Goal: Complete application form: Complete application form

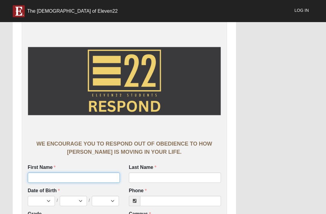
click at [100, 173] on input "First Name" at bounding box center [74, 177] width 92 height 10
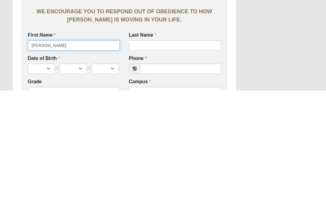
type input "[PERSON_NAME]"
click at [163, 155] on div "Last Name Last Name is required." at bounding box center [175, 164] width 92 height 19
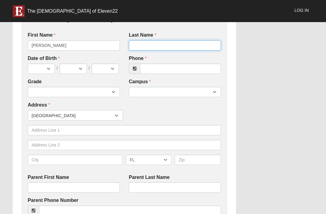
click at [173, 43] on input "Last Name" at bounding box center [175, 45] width 92 height 10
type input "Solomons"
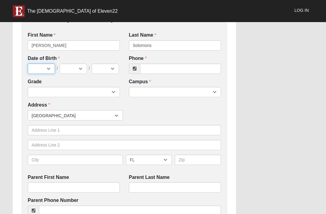
click at [45, 66] on select "Jan Feb Mar Apr May Jun [DATE] Aug Sep Oct Nov Dec" at bounding box center [41, 68] width 27 height 10
select select "11"
click at [76, 67] on select "1 2 3 4 5 6 7 8 9 10 11 12 13 14 15 16 17 18 19 20 21 22 23 24 25 26 27 28 29 3…" at bounding box center [73, 68] width 27 height 10
select select "12"
click at [107, 65] on select "2025 2024 2023 2022 2021 2020 2019 2018 2017 2016 2015 2014 2013 2012 2011 2010…" at bounding box center [105, 68] width 27 height 10
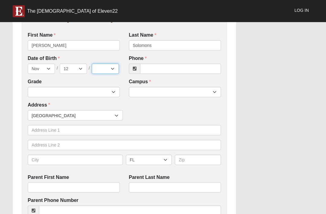
select select "2013"
click at [176, 63] on input "Phone" at bounding box center [180, 68] width 81 height 10
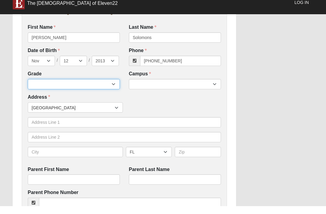
click at [96, 87] on select "6th Grade 7th Grade 8th Grade 9th Grade 10th Grade 11th Grade 12th Grade" at bounding box center [74, 92] width 92 height 10
type input "[PHONE_NUMBER]"
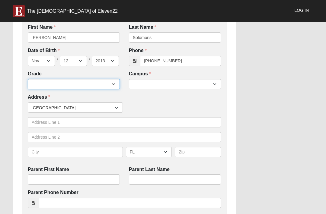
select select "2032"
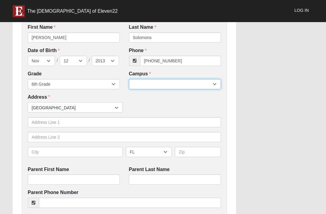
click at [189, 83] on select "Arlington Baymeadows Eleven22 Online [PERSON_NAME][GEOGRAPHIC_DATA] Jesup [GEOG…" at bounding box center [175, 84] width 92 height 10
select select "3"
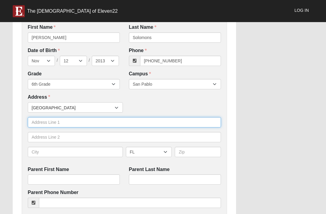
click at [73, 121] on input "text" at bounding box center [124, 122] width 193 height 10
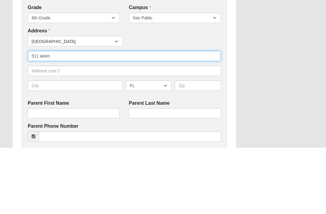
type input "511 akien"
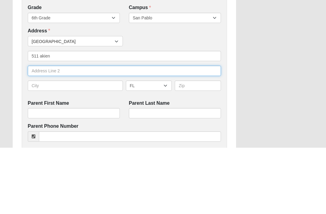
click at [85, 132] on input "text" at bounding box center [124, 137] width 193 height 10
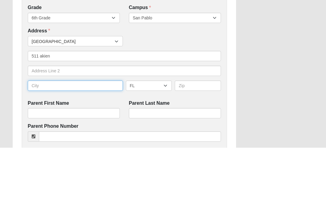
click at [89, 147] on input "text" at bounding box center [75, 152] width 95 height 10
type input "[GEOGRAPHIC_DATA]"
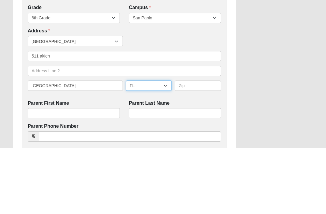
click at [148, 147] on select "AL AK AS AR AZ CA CO CT DE DC FM [GEOGRAPHIC_DATA] [GEOGRAPHIC_DATA] GU HI ID I…" at bounding box center [149, 152] width 46 height 10
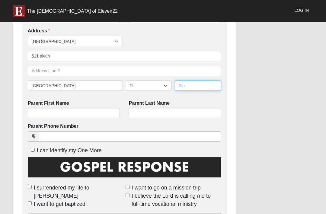
click at [202, 86] on input "text" at bounding box center [198, 85] width 46 height 10
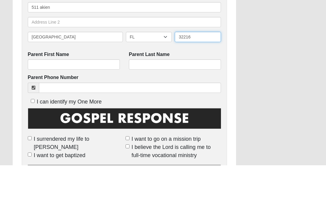
type input "32216"
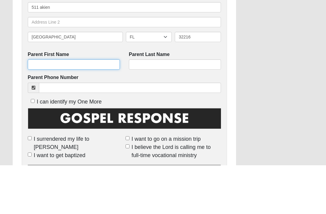
click at [87, 108] on input "Parent First Name" at bounding box center [74, 113] width 92 height 10
type input "D"
type input "[PERSON_NAME]"
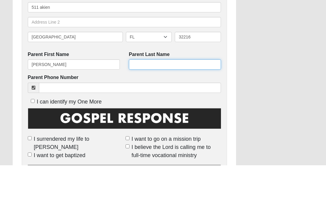
click at [175, 108] on input "Parent Last Name" at bounding box center [175, 113] width 92 height 10
type input "Solomons"
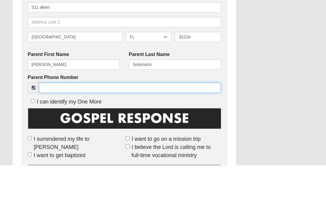
click at [177, 131] on input "Parent Phone Number" at bounding box center [130, 136] width 182 height 10
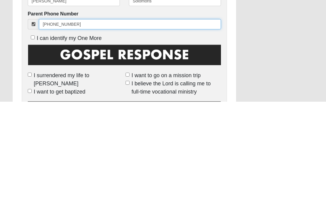
type input "[PHONE_NUMBER]"
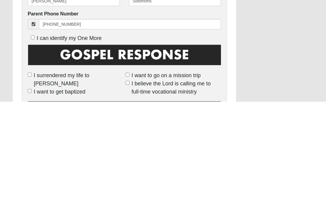
click at [29, 185] on input "I surrendered my life to [PERSON_NAME]" at bounding box center [30, 187] width 4 height 4
checkbox input "true"
type input "[PHONE_NUMBER]"
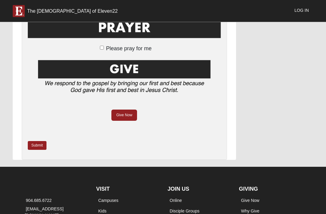
scroll to position [462, 0]
click at [40, 141] on link "Submit" at bounding box center [37, 145] width 19 height 9
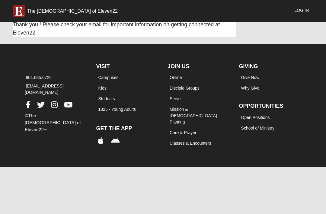
scroll to position [0, 0]
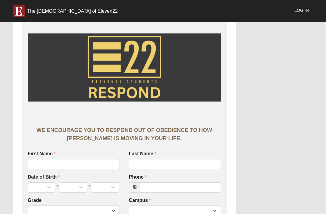
scroll to position [13, 0]
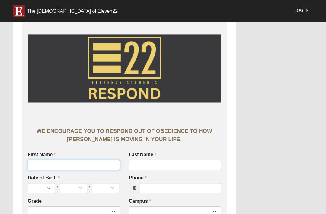
click at [108, 162] on input "First Name" at bounding box center [74, 165] width 92 height 10
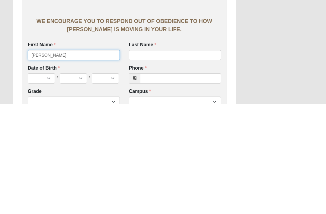
type input "John"
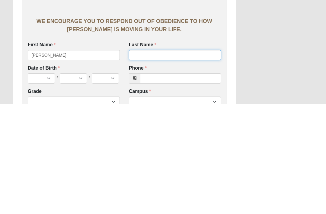
click at [188, 160] on input "Last Name" at bounding box center [175, 165] width 92 height 10
type input "Spinks"
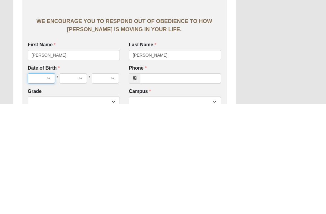
click at [32, 183] on select "Jan Feb Mar Apr May Jun [DATE] Aug Sep Oct Nov Dec" at bounding box center [41, 188] width 27 height 10
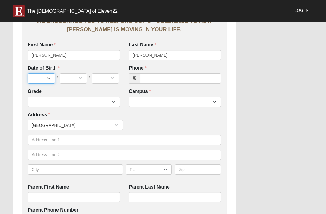
select select "5"
click at [63, 75] on select "1 2 3 4 5 6 7 8 9 10 11 12 13 14 15 16 17 18 19 20 21 22 23 24 25 26 27 28 29 3…" at bounding box center [73, 78] width 27 height 10
click at [73, 82] on select "1 2 3 4 5 6 7 8 9 10 11 12 13 14 15 16 17 18 19 20 21 22 23 24 25 26 27 28 29 3…" at bounding box center [73, 78] width 27 height 10
select select "30"
click at [105, 79] on select "2025 2024 2023 2022 2021 2020 2019 2018 2017 2016 2015 2014 2013 2012 2011 2010…" at bounding box center [105, 78] width 27 height 10
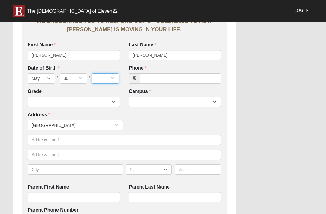
select select "2014"
click at [42, 103] on select "6th Grade 7th Grade 8th Grade 9th Grade 10th Grade 11th Grade 12th Grade" at bounding box center [74, 101] width 92 height 10
select select "2032"
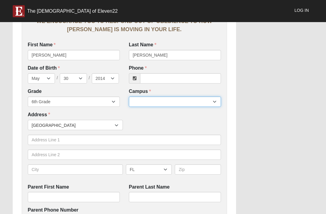
click at [147, 101] on select "Arlington Baymeadows Eleven22 Online [PERSON_NAME][GEOGRAPHIC_DATA] Jesup [GEOG…" at bounding box center [175, 101] width 92 height 10
select select "3"
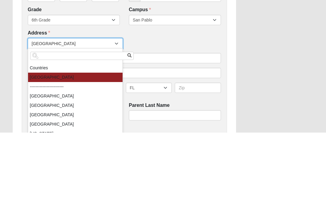
click at [260, 84] on div "Work Entry WE ENCOURAGE YOU TO RESPOND OUT OF OBEDIENCE TO HOW JESUS CHRIST IS …" at bounding box center [163, 195] width 310 height 621
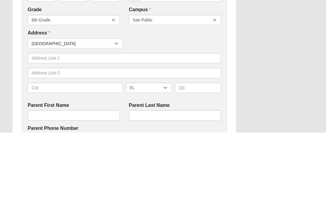
scroll to position [204, 0]
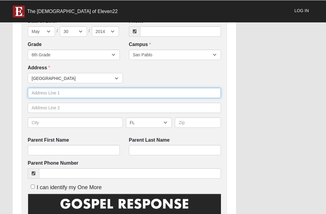
click at [39, 92] on input "text" at bounding box center [124, 92] width 193 height 10
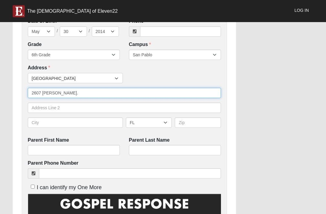
type input "2607 alexia cir."
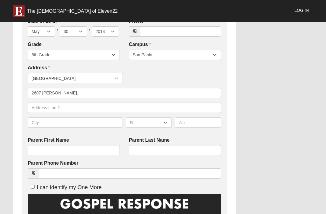
click at [252, 76] on div "Work Entry WE ENCOURAGE YOU TO RESPOND OUT OF OBEDIENCE TO HOW JESUS CHRIST IS …" at bounding box center [163, 149] width 310 height 621
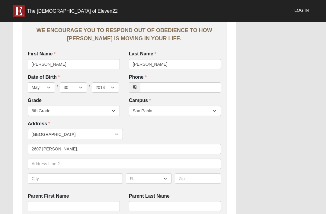
scroll to position [112, 0]
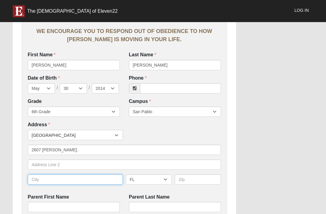
click at [38, 177] on input "text" at bounding box center [75, 179] width 95 height 10
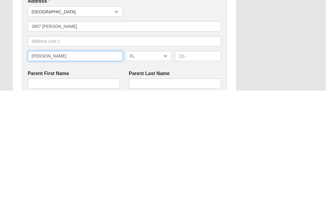
type input "J"
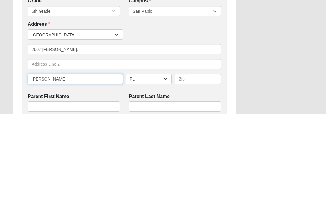
type input "J"
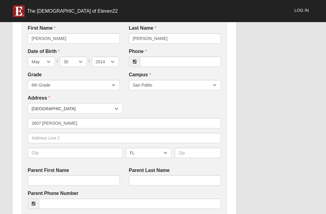
scroll to position [138, 0]
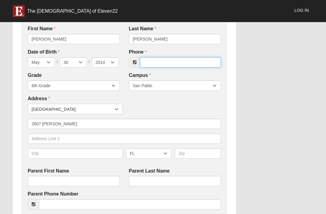
click at [190, 59] on input "Phone" at bounding box center [180, 62] width 81 height 10
type input "00000000000"
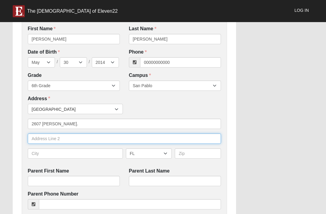
click at [35, 136] on input "text" at bounding box center [124, 138] width 193 height 10
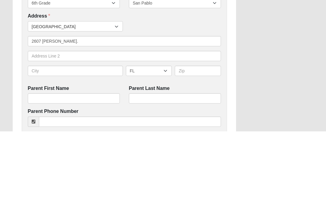
scroll to position [221, 0]
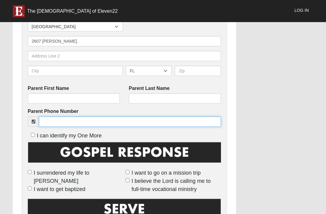
click at [47, 120] on input "Parent Phone Number" at bounding box center [130, 121] width 182 height 10
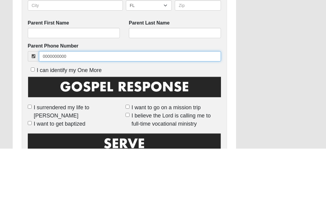
click input "submit" at bounding box center [0, 0] width 0 height 0
type input "(000) 000-0000"
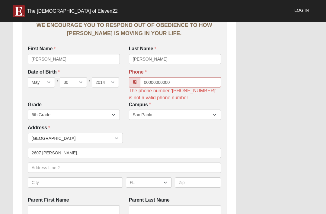
scroll to position [118, 0]
click at [193, 81] on input "00000000000" at bounding box center [180, 82] width 81 height 10
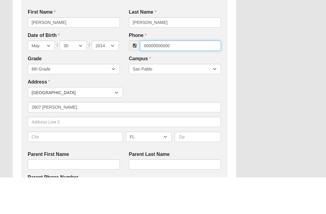
click input "submit" at bounding box center [0, 0] width 0 height 0
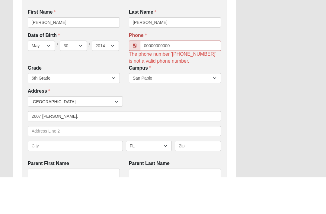
scroll to position [155, 0]
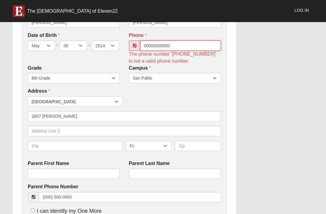
click at [202, 42] on input "00000000000" at bounding box center [180, 45] width 81 height 10
click at [186, 44] on input "00000000000" at bounding box center [180, 45] width 81 height 10
type input "0"
click input "submit" at bounding box center [0, 0] width 0 height 0
type input "000-0000"
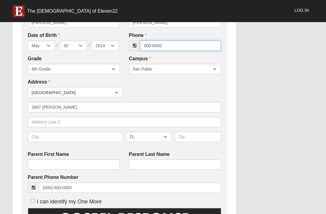
click at [186, 41] on input "000-0000" at bounding box center [180, 45] width 81 height 10
click at [175, 42] on input "000-0000" at bounding box center [180, 45] width 81 height 10
click at [176, 44] on input "000-0000" at bounding box center [180, 45] width 81 height 10
click input "submit" at bounding box center [0, 0] width 0 height 0
type input "00000000"
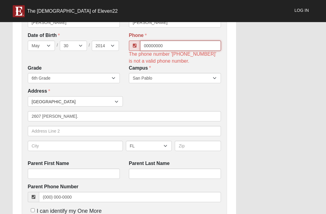
click at [183, 43] on input "00000000" at bounding box center [180, 45] width 81 height 10
click input "submit" at bounding box center [0, 0] width 0 height 0
type input "000-0000"
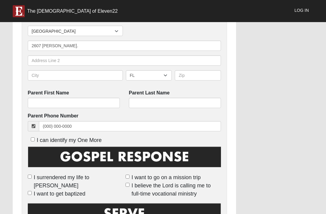
scroll to position [216, 0]
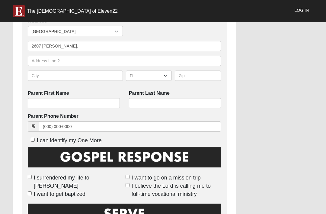
click at [34, 137] on input "I can identify my One More" at bounding box center [33, 139] width 4 height 4
checkbox input "true"
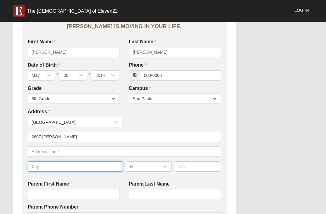
click at [40, 164] on input "text" at bounding box center [75, 166] width 95 height 10
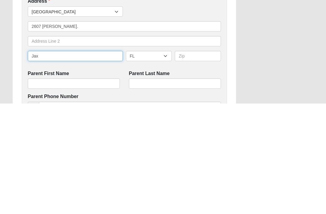
type input "Jax"
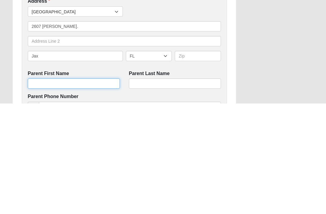
click at [85, 189] on input "Parent First Name" at bounding box center [74, 194] width 92 height 10
type input "Rebecca"
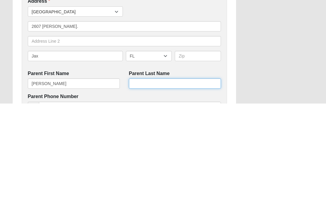
click at [164, 189] on input "Parent Last Name" at bounding box center [175, 194] width 92 height 10
type input "Mu"
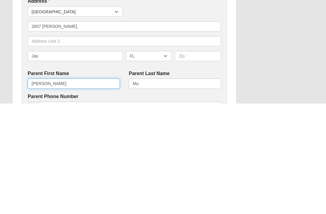
click at [91, 189] on input "Rebecca" at bounding box center [74, 194] width 92 height 10
type input "R"
type input "Robert"
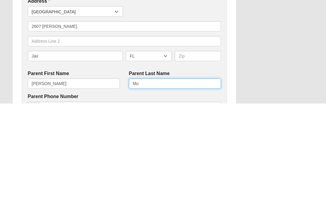
click at [174, 189] on input "Mu" at bounding box center [175, 194] width 92 height 10
type input "M"
type input "Edward"
click input "submit" at bounding box center [0, 0] width 0 height 0
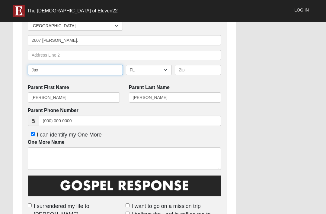
click at [50, 69] on input "Jax" at bounding box center [75, 70] width 95 height 10
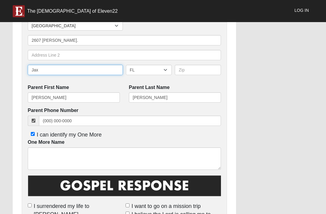
scroll to position [221, 0]
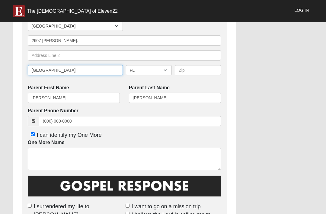
type input "[GEOGRAPHIC_DATA]"
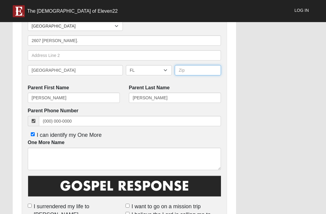
click at [204, 67] on input "text" at bounding box center [198, 70] width 46 height 10
type input "322246"
click input "submit" at bounding box center [0, 0] width 0 height 0
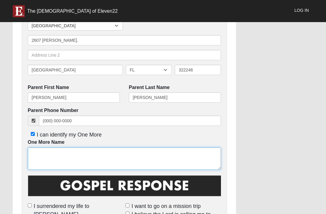
click at [112, 162] on textarea "One More Name" at bounding box center [124, 158] width 193 height 22
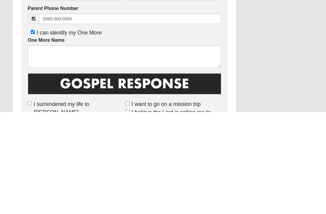
click at [35, 132] on input "I can identify my One More" at bounding box center [33, 134] width 4 height 4
checkbox input "false"
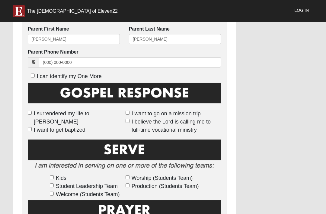
scroll to position [280, 0]
click at [31, 110] on label "I surrendered my life to [PERSON_NAME]" at bounding box center [75, 118] width 95 height 16
click at [31, 111] on input "I surrendered my life to [PERSON_NAME]" at bounding box center [30, 113] width 4 height 4
checkbox input "true"
click at [30, 127] on input "I want to get baptized" at bounding box center [30, 129] width 4 height 4
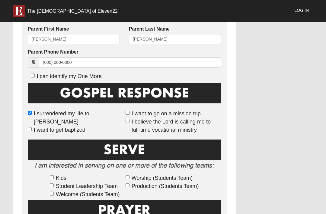
checkbox input "true"
click at [125, 106] on img at bounding box center [124, 95] width 193 height 27
click at [127, 119] on input "I believe the Lord is calling me to full-time vocational ministry" at bounding box center [128, 121] width 4 height 4
checkbox input "true"
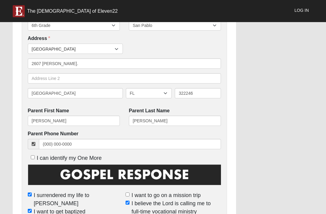
scroll to position [200, 0]
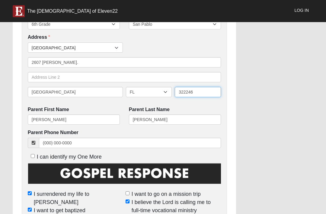
click at [186, 90] on input "322246" at bounding box center [198, 92] width 46 height 10
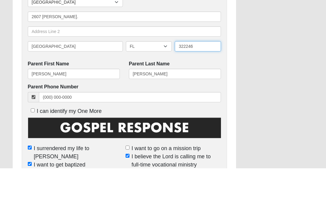
click at [184, 87] on input "322246" at bounding box center [198, 92] width 46 height 10
type input "32246"
click input "submit" at bounding box center [0, 0] width 0 height 0
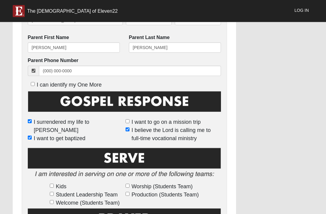
scroll to position [278, 0]
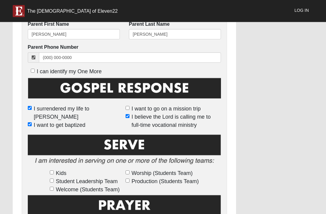
click at [52, 179] on input "Student Leadership Team" at bounding box center [52, 181] width 4 height 4
checkbox input "true"
click at [52, 189] on input "Welcome (Students Team)" at bounding box center [52, 188] width 4 height 4
checkbox input "true"
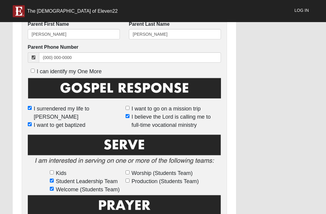
click at [53, 179] on input "Student Leadership Team" at bounding box center [52, 180] width 4 height 4
click at [53, 178] on input "Student Leadership Team" at bounding box center [52, 180] width 4 height 4
checkbox input "false"
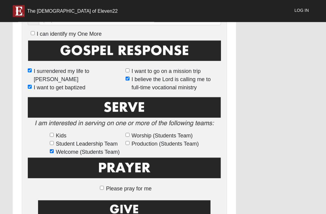
scroll to position [323, 0]
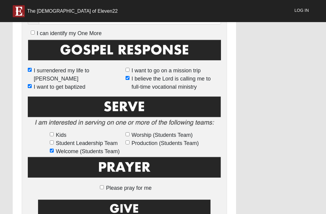
click at [104, 185] on input "Please pray for me" at bounding box center [102, 187] width 4 height 4
checkbox input "true"
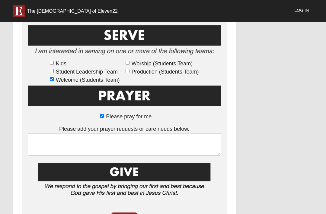
scroll to position [393, 0]
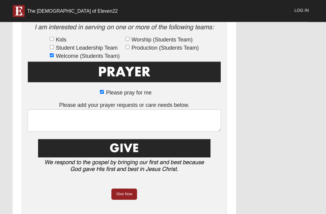
scroll to position [418, 0]
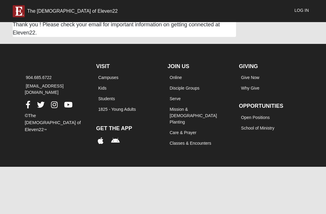
scroll to position [0, 0]
